Goal: Find specific page/section: Find specific page/section

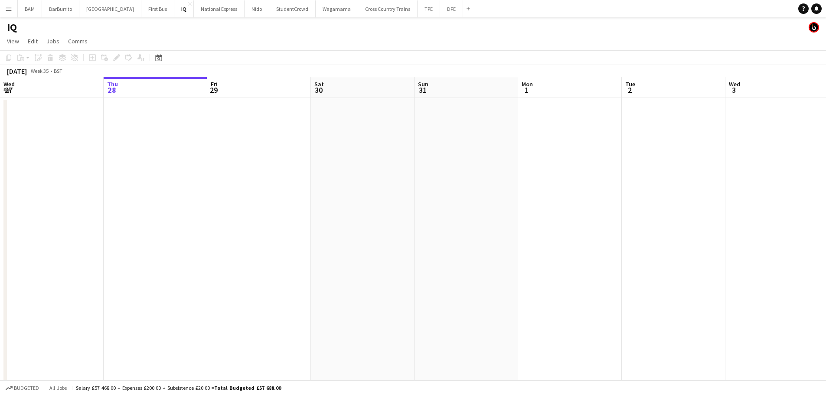
click at [4, 14] on button "Menu" at bounding box center [8, 8] width 17 height 17
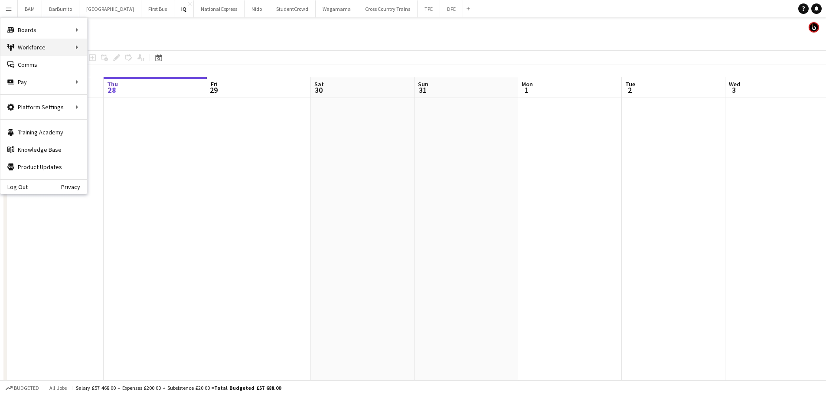
click at [42, 50] on div "Workforce Workforce" at bounding box center [43, 47] width 87 height 17
click at [113, 46] on link "My Workforce" at bounding box center [131, 47] width 87 height 17
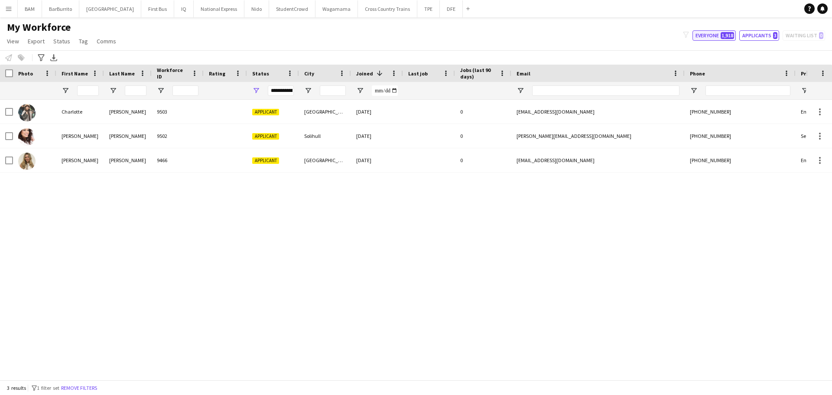
click at [724, 33] on span "1,918" at bounding box center [727, 35] width 13 height 7
type input "**********"
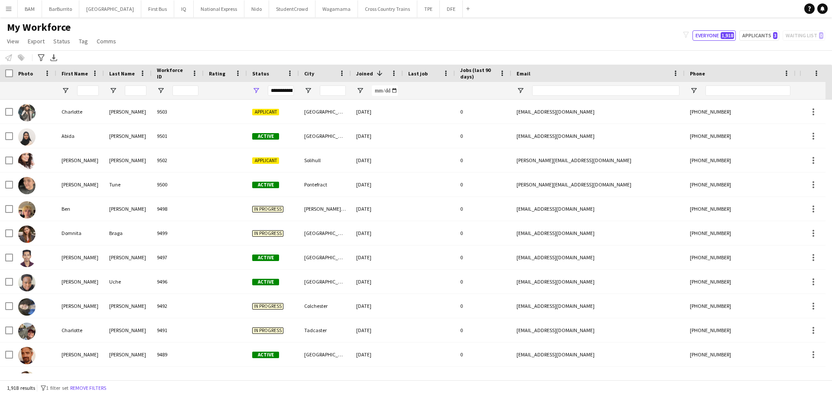
click at [90, 98] on div at bounding box center [88, 90] width 22 height 17
click at [93, 91] on input "First Name Filter Input" at bounding box center [88, 90] width 22 height 10
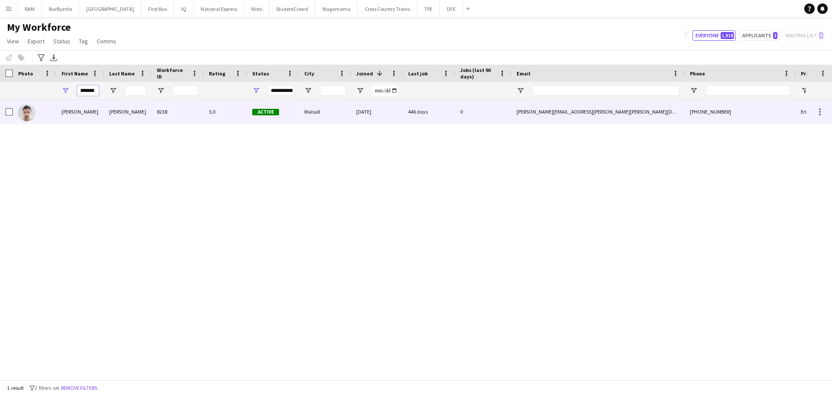
type input "*******"
click at [154, 112] on div "8238" at bounding box center [178, 112] width 52 height 24
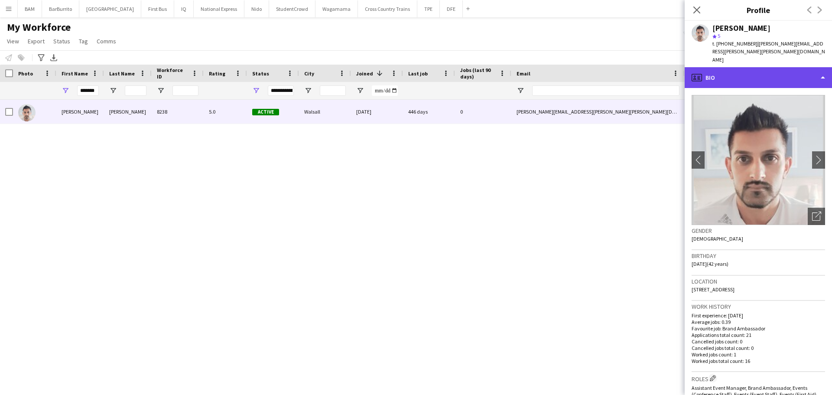
click at [752, 68] on div "profile Bio" at bounding box center [758, 77] width 147 height 21
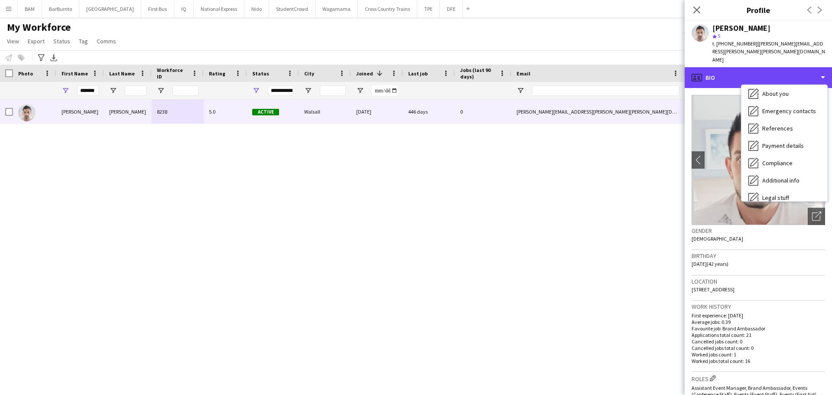
scroll to position [99, 0]
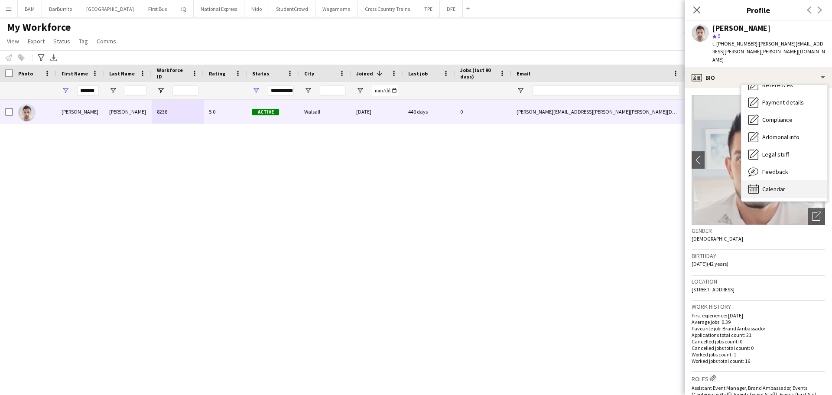
click at [783, 185] on span "Calendar" at bounding box center [773, 189] width 23 height 8
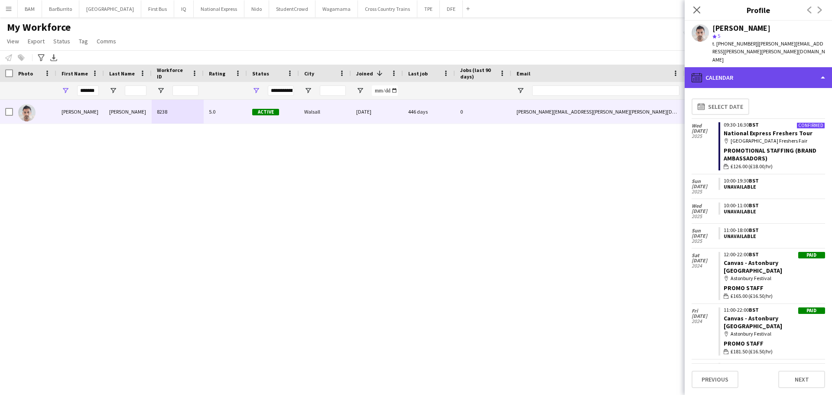
click at [760, 67] on div "calendar-full Calendar" at bounding box center [758, 77] width 147 height 21
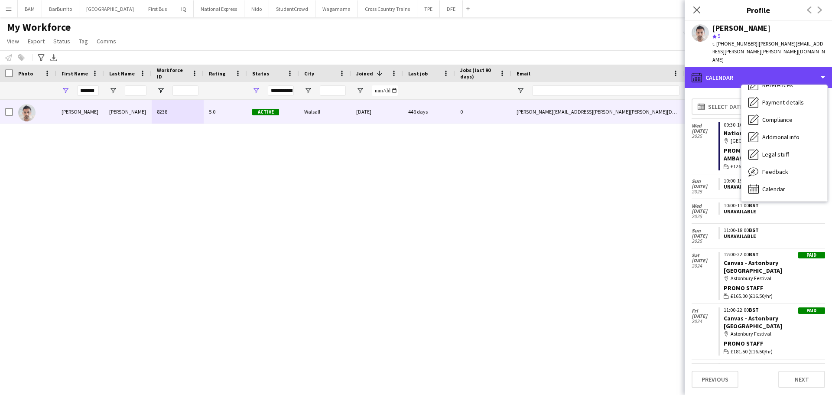
scroll to position [0, 0]
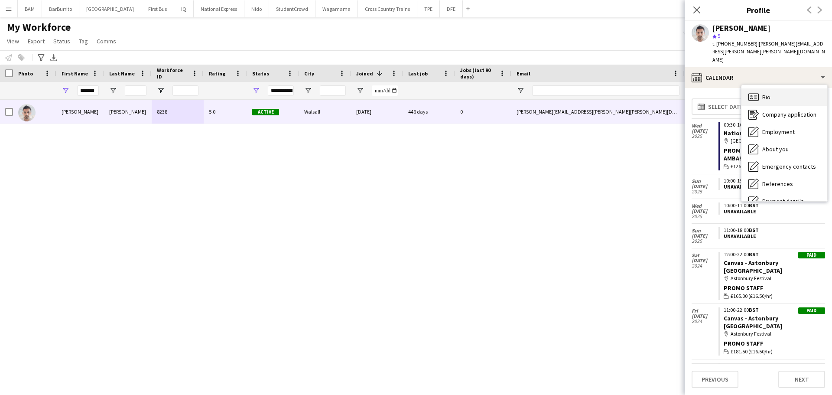
click at [776, 88] on div "Bio Bio" at bounding box center [784, 96] width 86 height 17
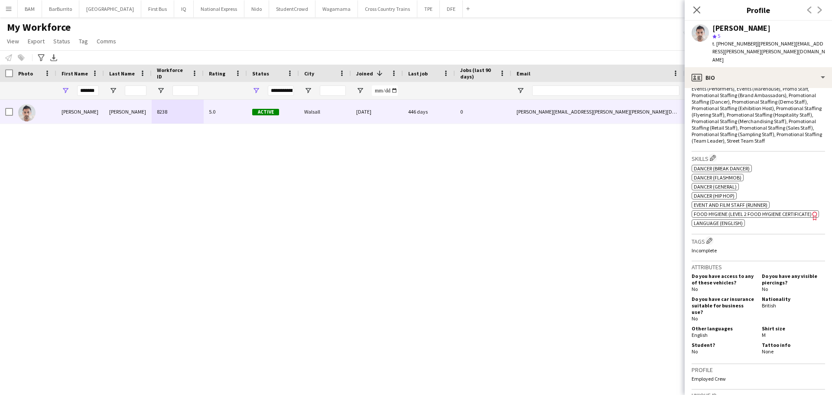
scroll to position [347, 0]
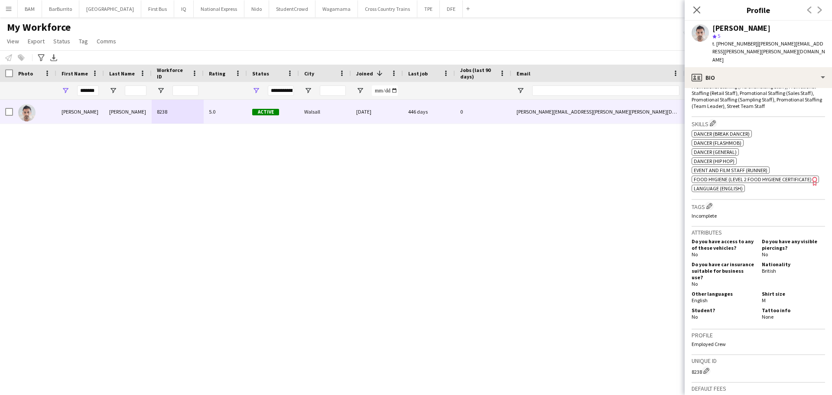
click at [761, 176] on span "Food Hygiene (Level 2 Food Hygiene Certificate)" at bounding box center [753, 179] width 118 height 7
click at [701, 12] on app-icon "Close pop-in" at bounding box center [697, 10] width 13 height 13
